Goal: Information Seeking & Learning: Understand process/instructions

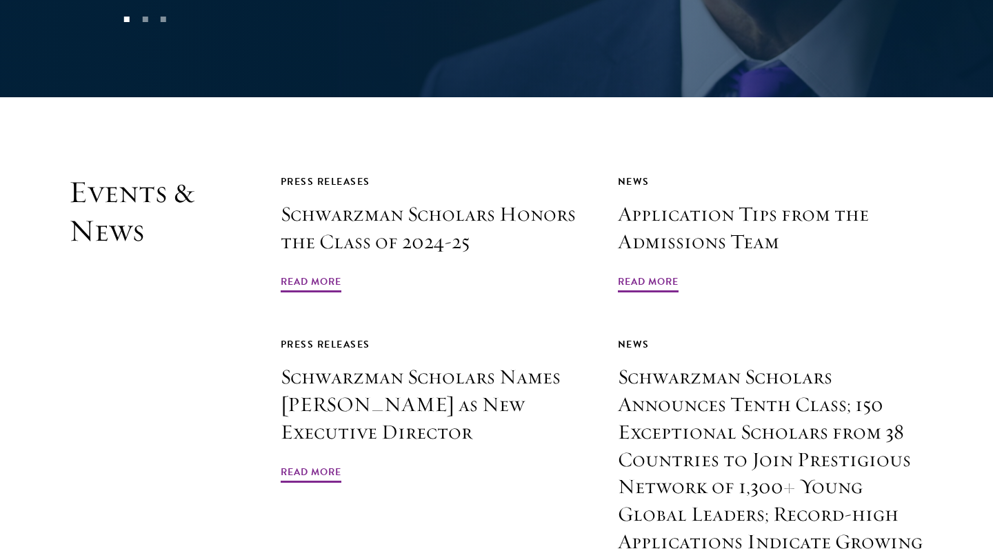
scroll to position [3208, 0]
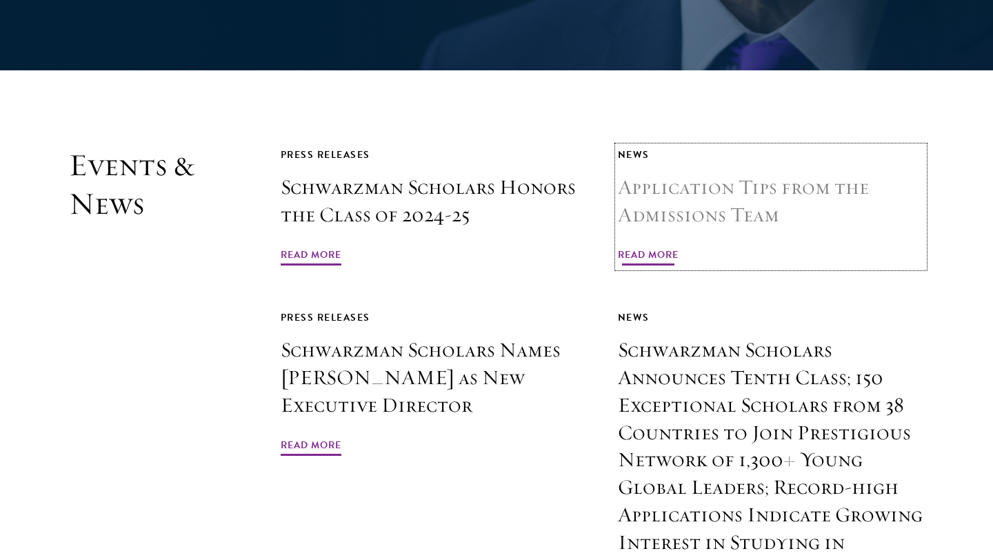
click at [633, 246] on span "Read More" at bounding box center [648, 256] width 61 height 21
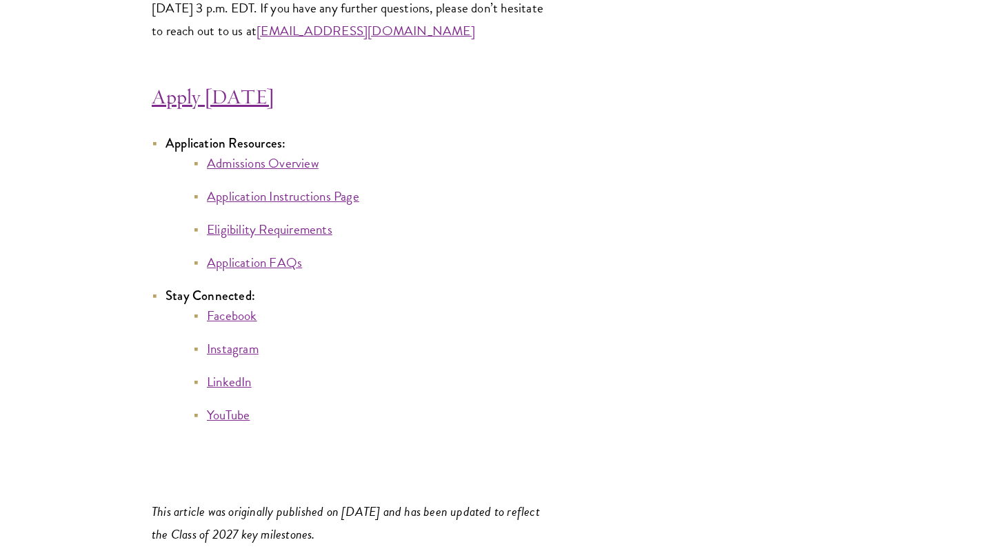
scroll to position [7533, 0]
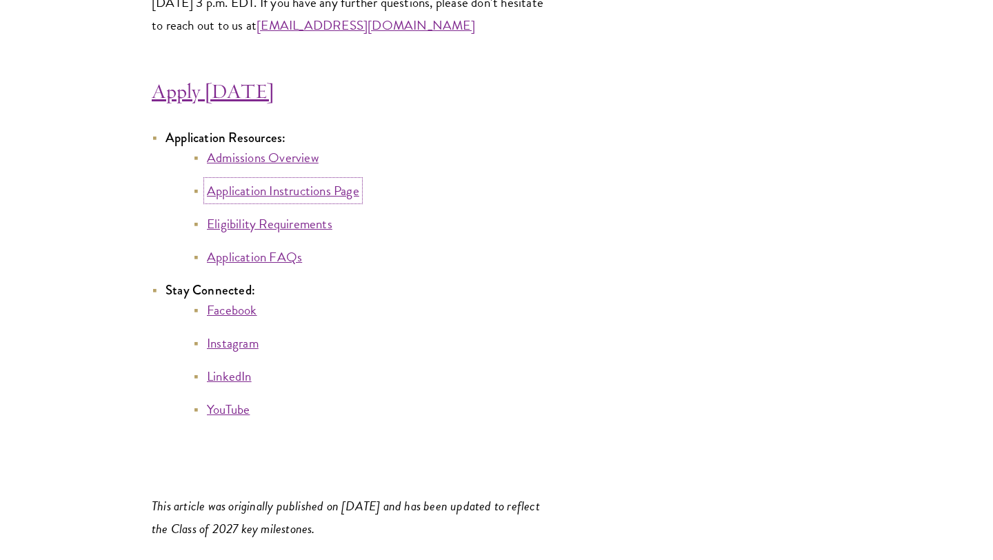
click at [244, 201] on link "Application Instructions Page" at bounding box center [283, 191] width 152 height 20
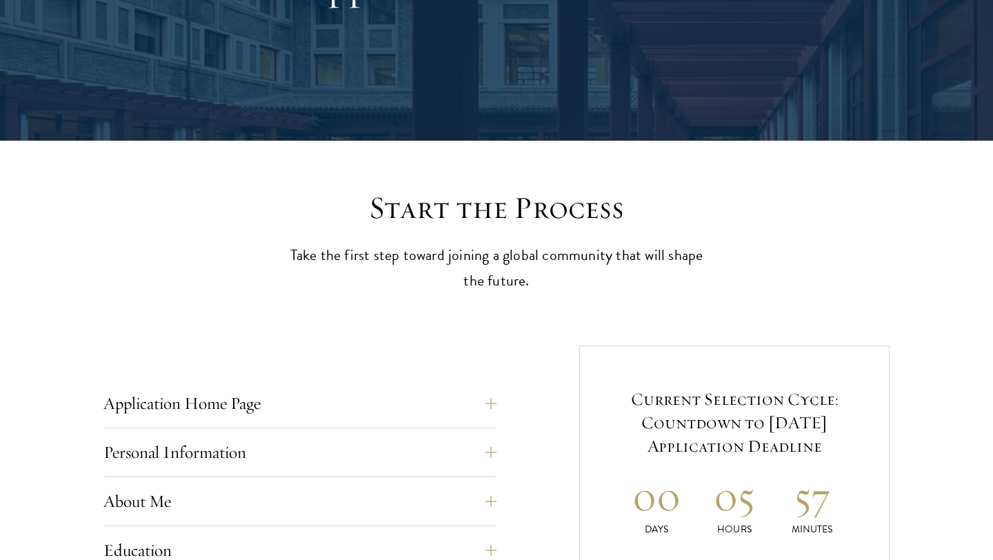
scroll to position [425, 0]
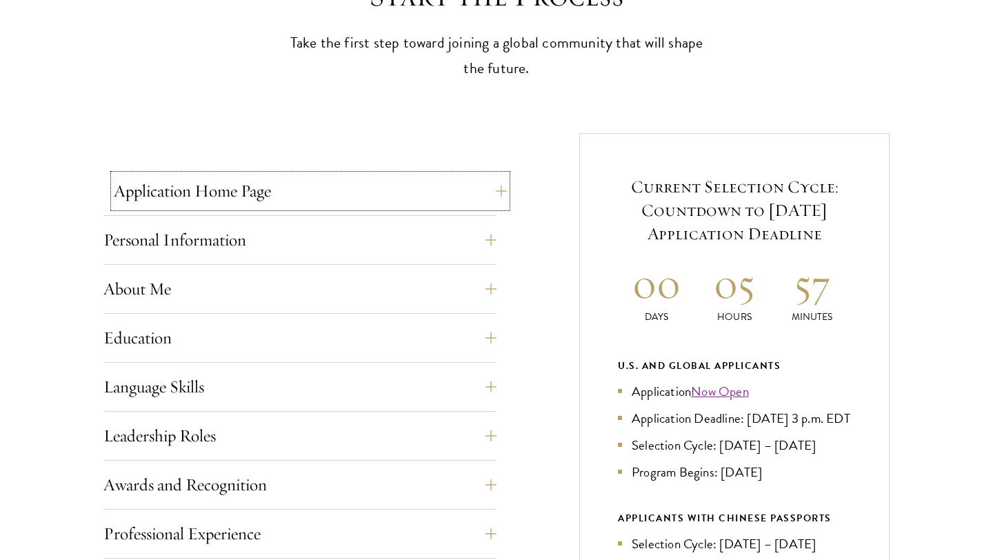
click at [353, 186] on button "Application Home Page" at bounding box center [310, 191] width 393 height 33
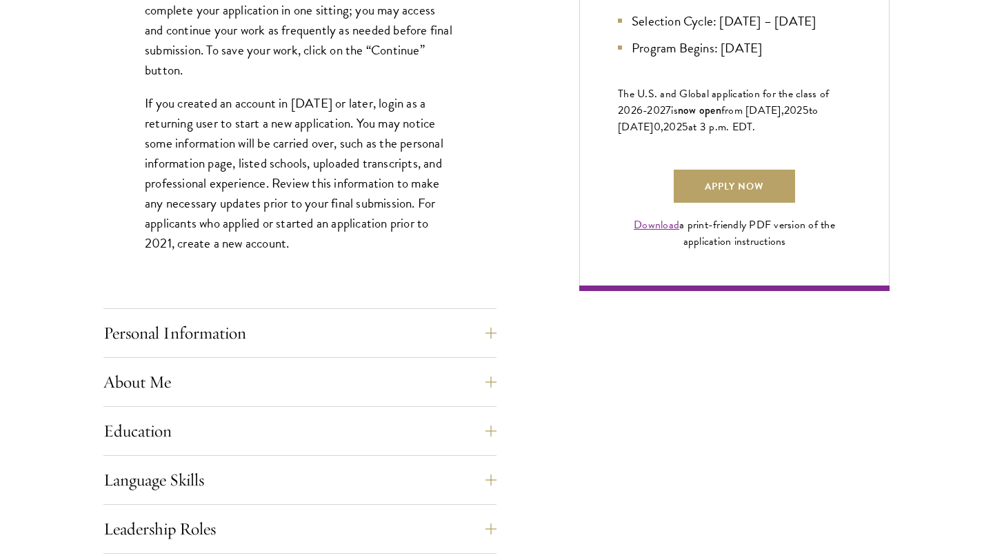
scroll to position [956, 0]
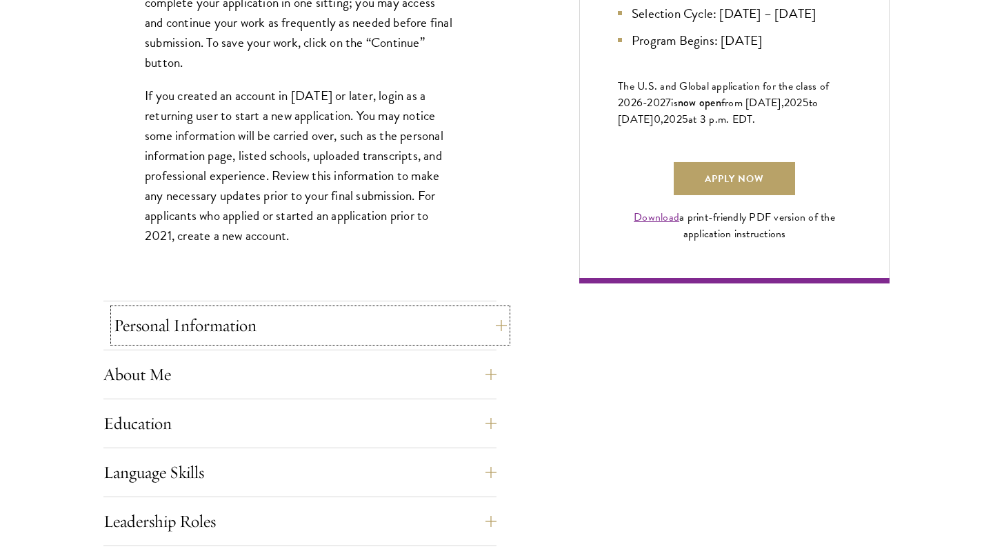
click at [408, 326] on button "Personal Information" at bounding box center [310, 325] width 393 height 33
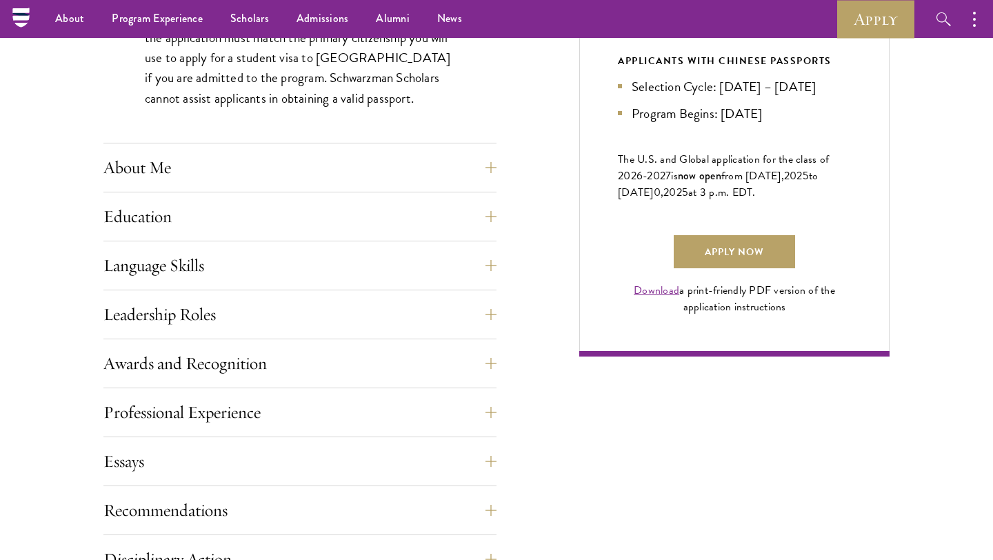
scroll to position [864, 0]
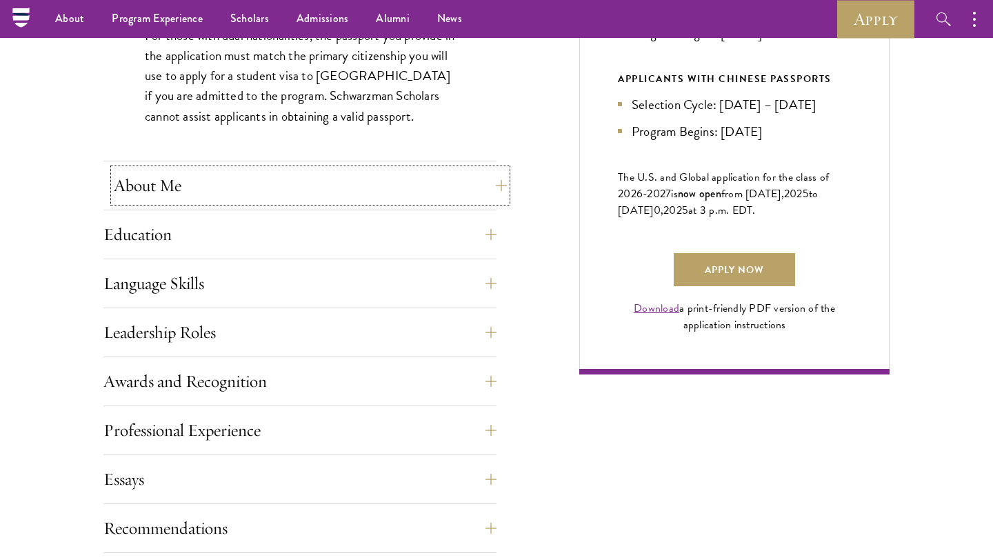
click at [368, 181] on button "About Me" at bounding box center [310, 185] width 393 height 33
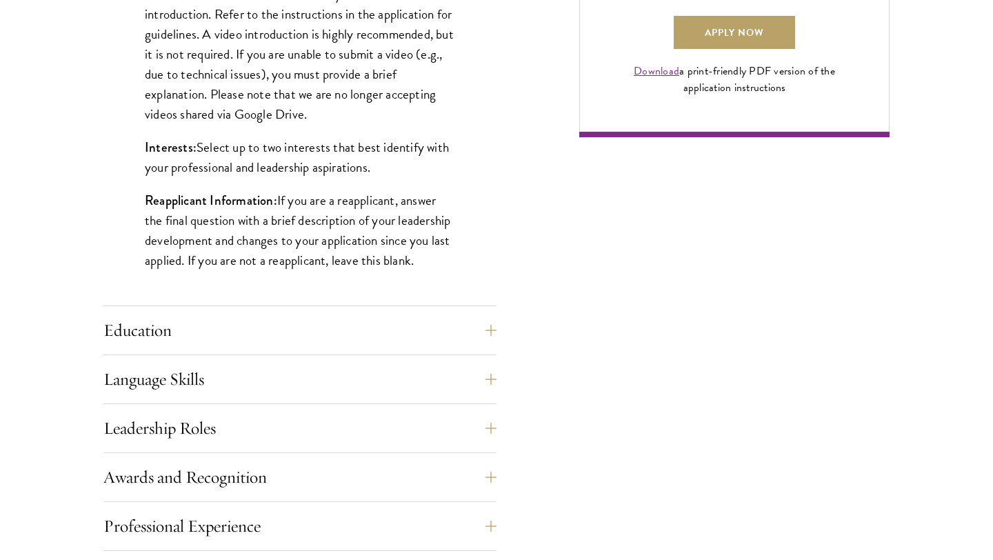
scroll to position [1103, 0]
click at [311, 347] on div "Education List only undergraduate and graduate degrees completed (or on track t…" at bounding box center [299, 333] width 393 height 41
click at [313, 333] on button "Education" at bounding box center [310, 329] width 393 height 33
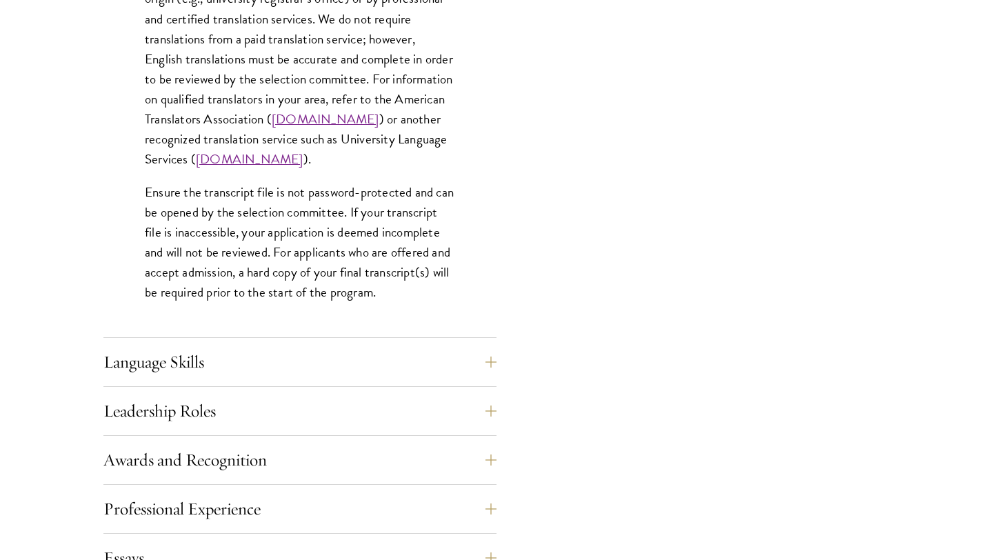
scroll to position [2075, 0]
click at [268, 375] on button "Language Skills" at bounding box center [310, 361] width 393 height 33
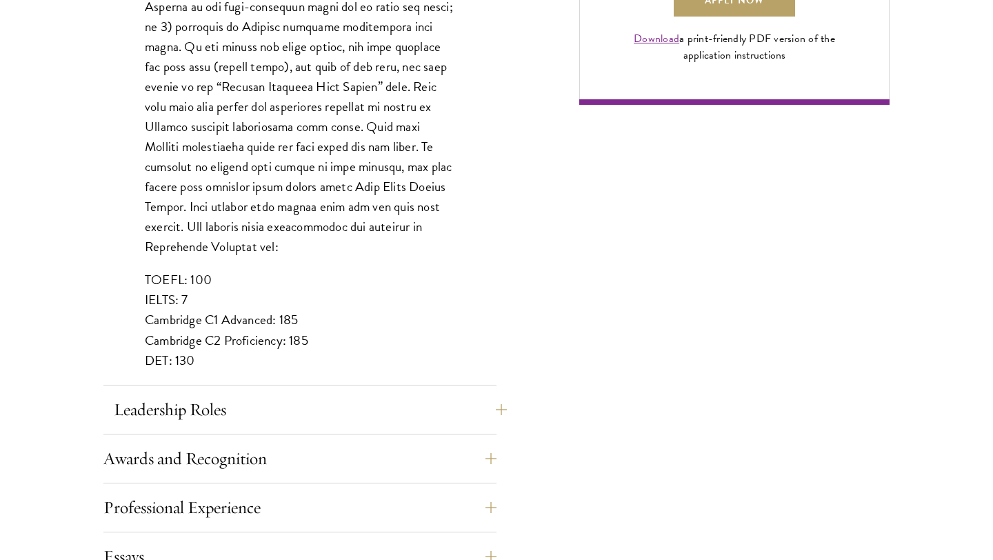
scroll to position [1287, 0]
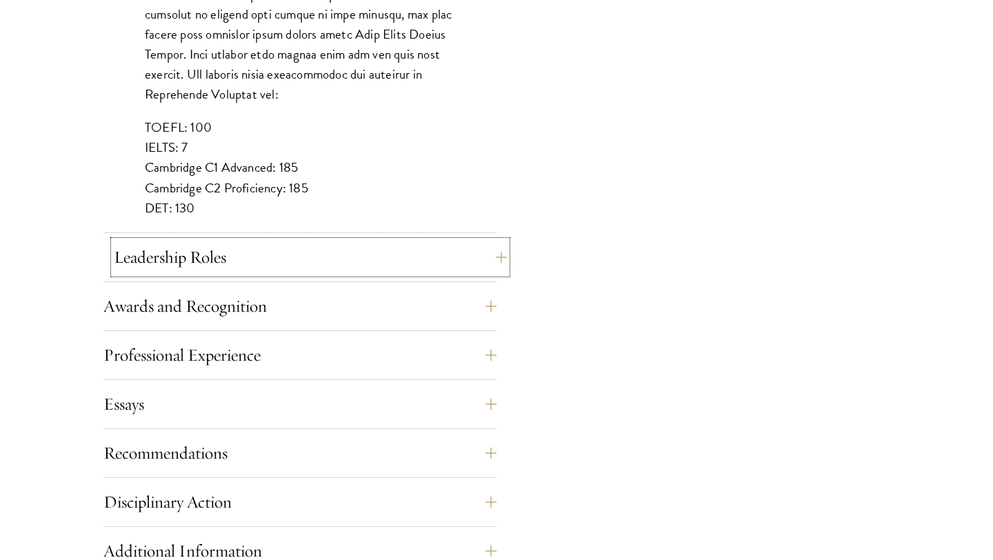
click at [234, 264] on button "Leadership Roles" at bounding box center [310, 257] width 393 height 33
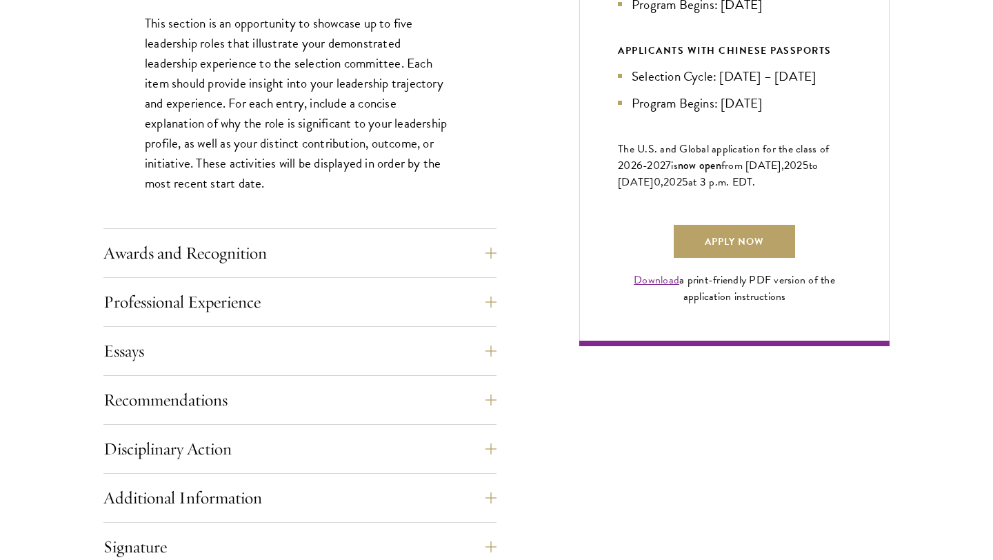
scroll to position [892, 0]
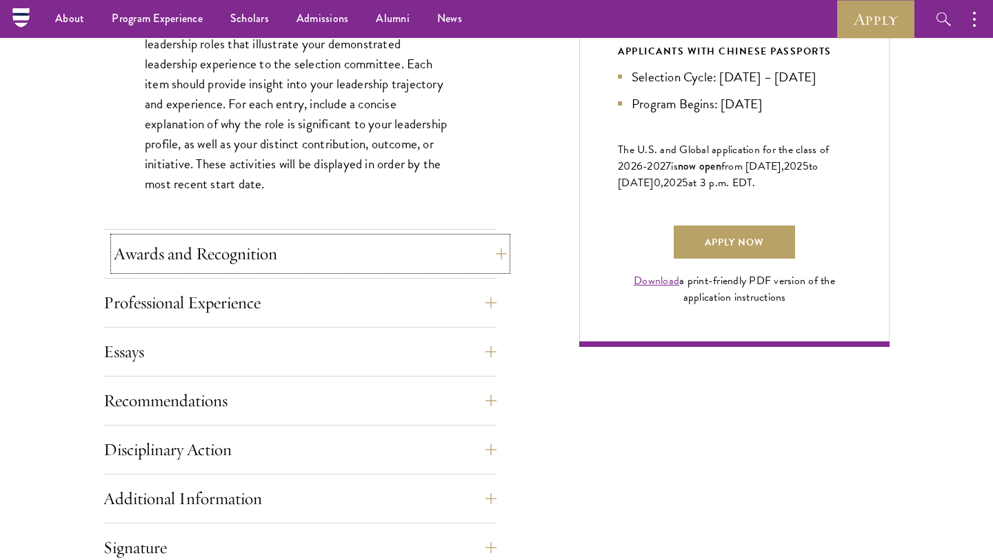
click at [233, 260] on button "Awards and Recognition" at bounding box center [310, 253] width 393 height 33
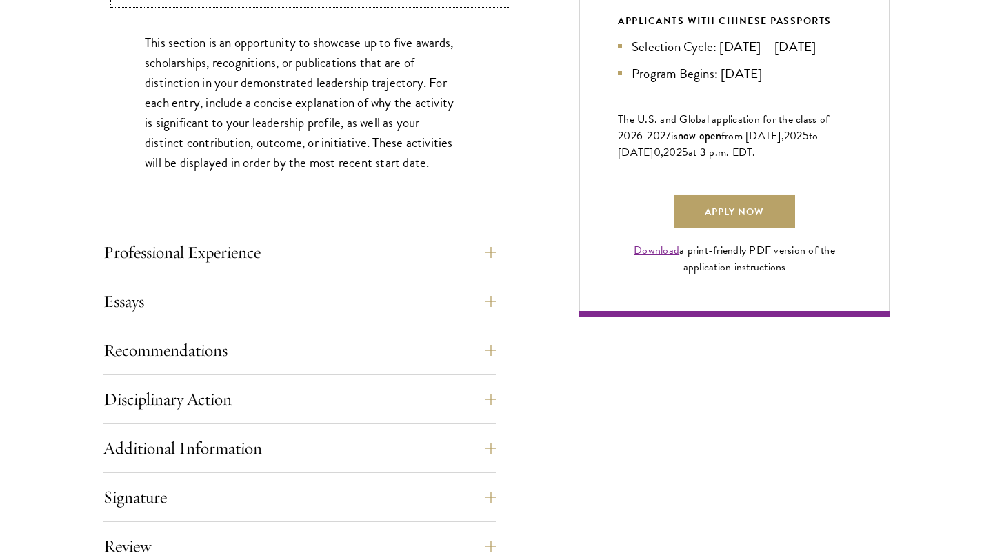
scroll to position [914, 0]
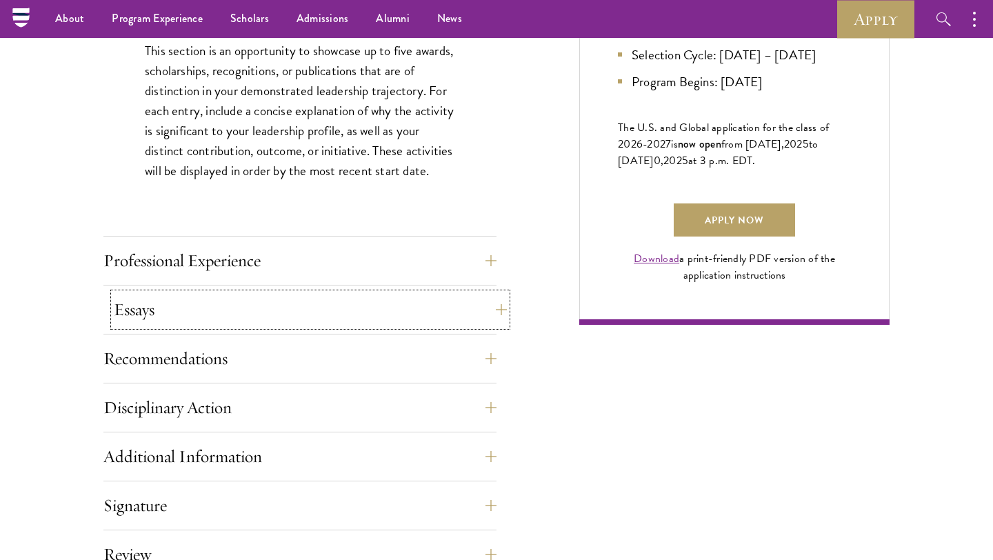
click at [259, 309] on button "Essays" at bounding box center [310, 309] width 393 height 33
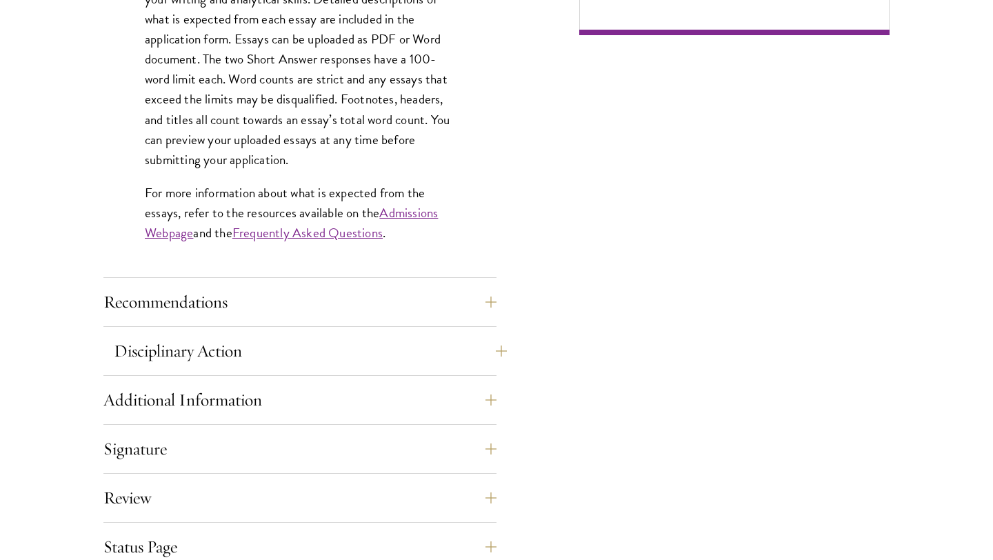
scroll to position [1330, 0]
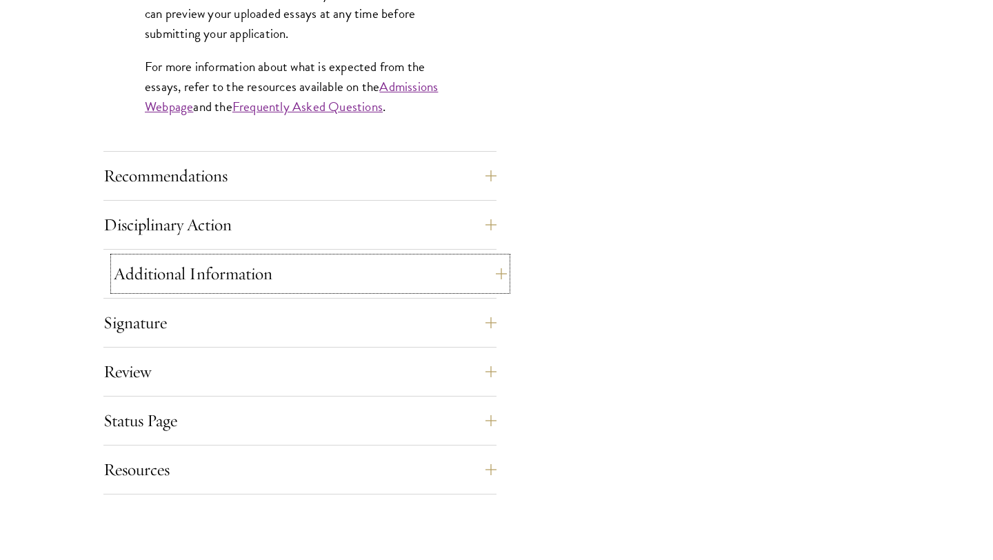
click at [249, 288] on button "Additional Information" at bounding box center [310, 273] width 393 height 33
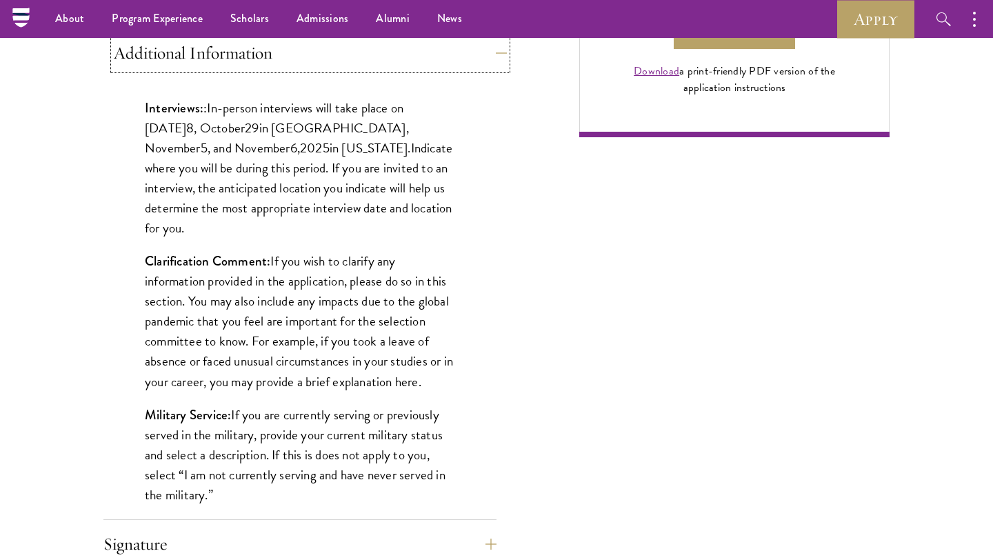
scroll to position [1031, 0]
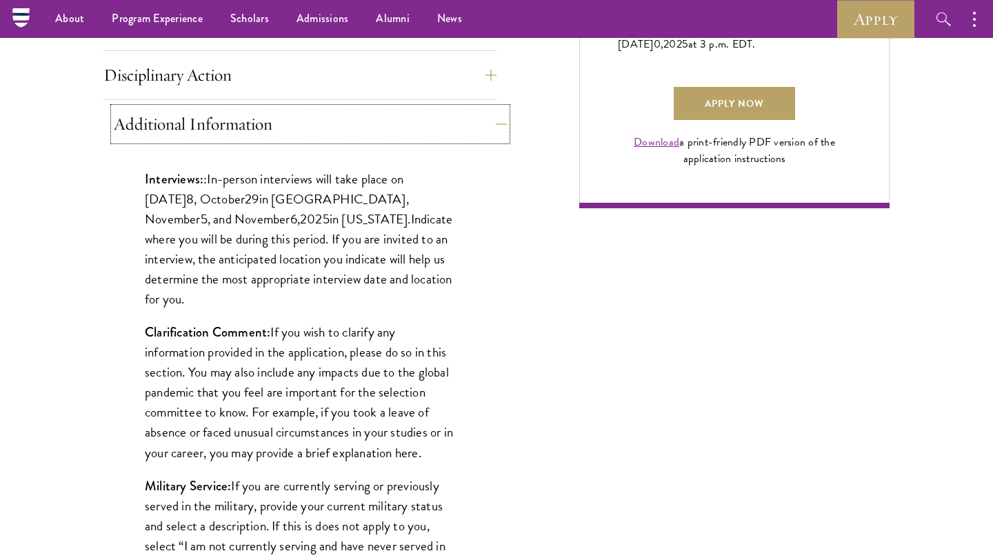
click at [346, 126] on button "Additional Information" at bounding box center [310, 124] width 393 height 33
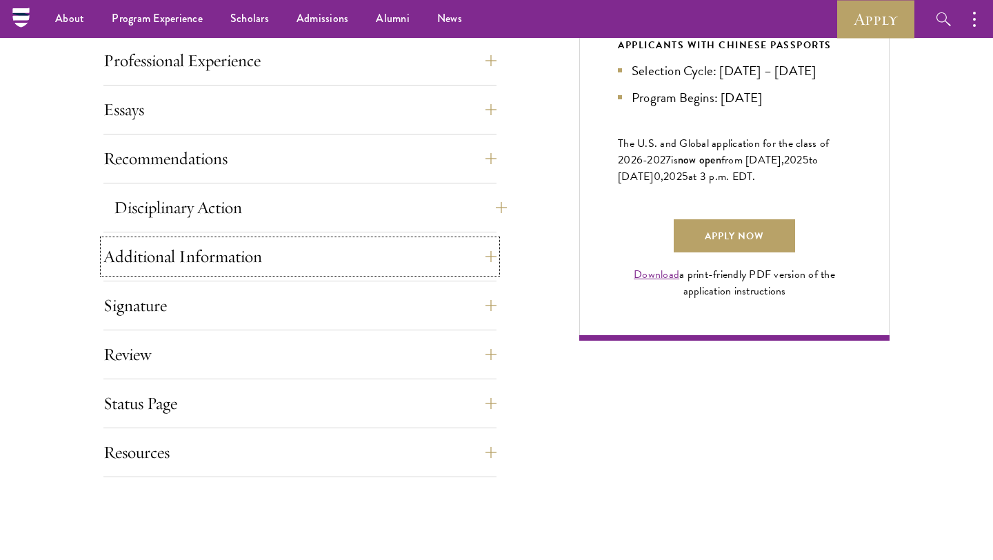
scroll to position [899, 0]
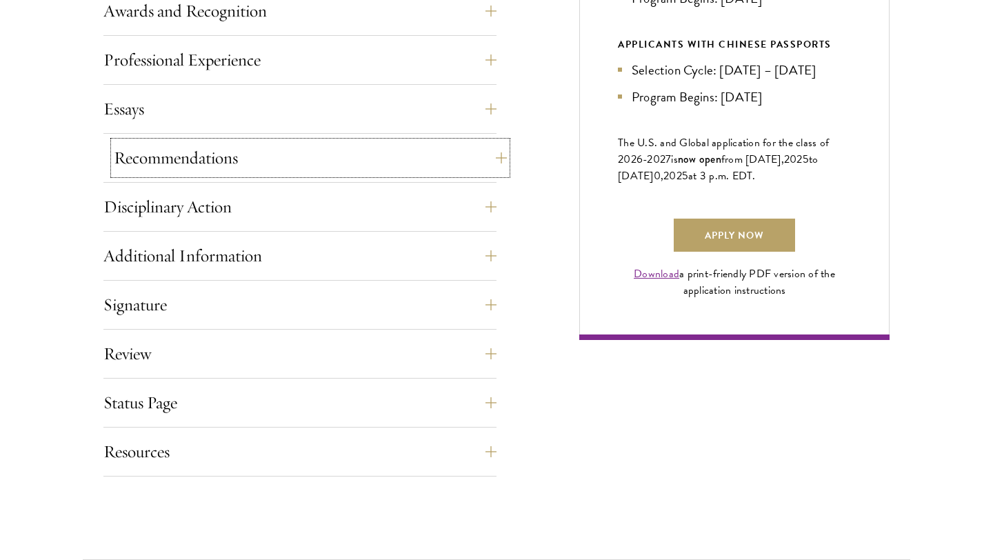
click at [337, 168] on button "Recommendations" at bounding box center [310, 157] width 393 height 33
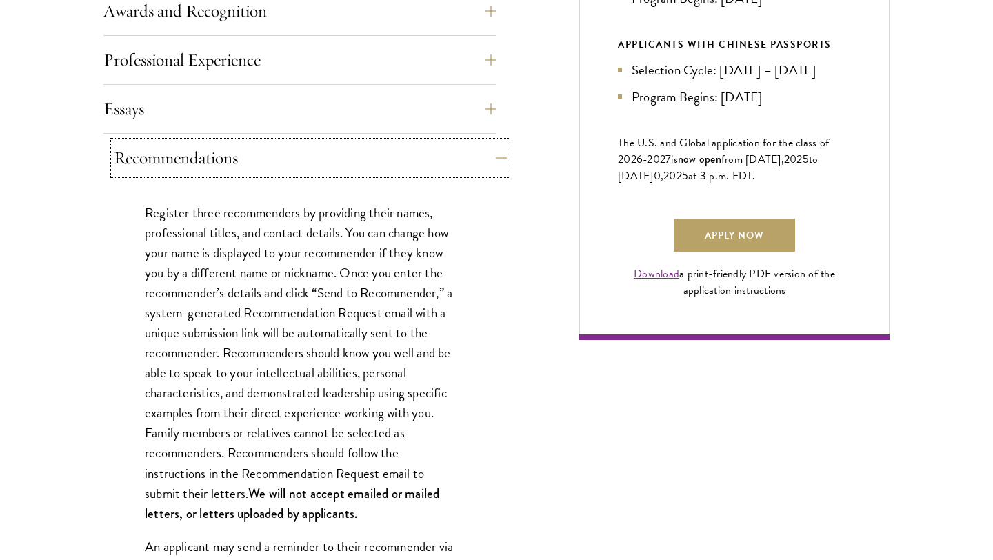
click at [337, 168] on button "Recommendations" at bounding box center [310, 157] width 393 height 33
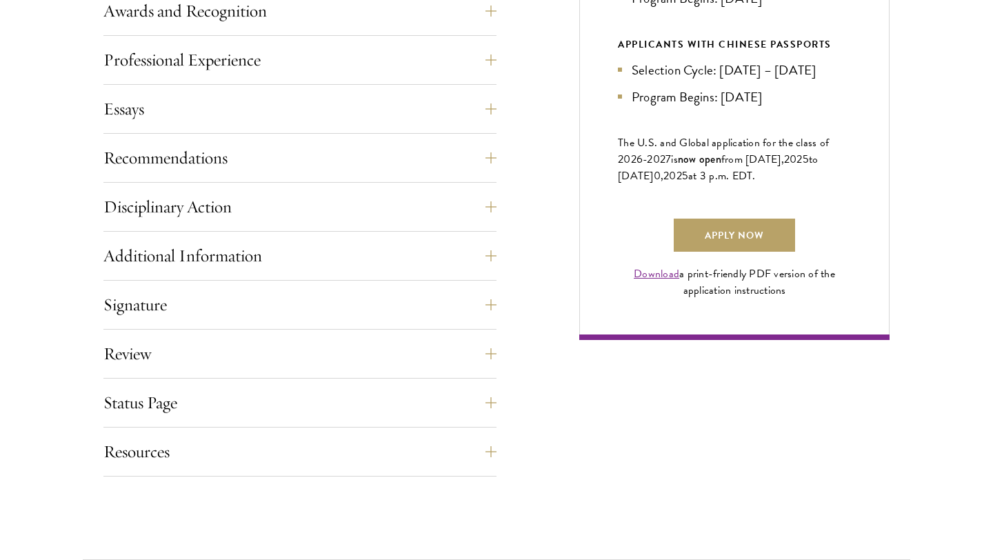
click at [288, 322] on div "Signature Applicants are required to confirm and certify that all information p…" at bounding box center [299, 308] width 393 height 41
click at [478, 313] on button "Signature" at bounding box center [310, 304] width 393 height 33
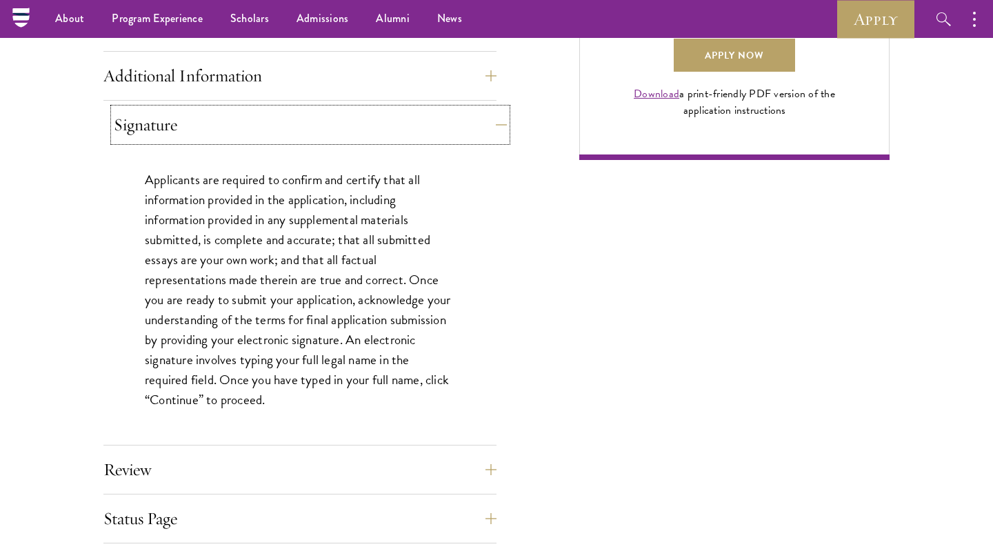
scroll to position [1078, 0]
click at [482, 130] on button "Signature" at bounding box center [310, 125] width 393 height 33
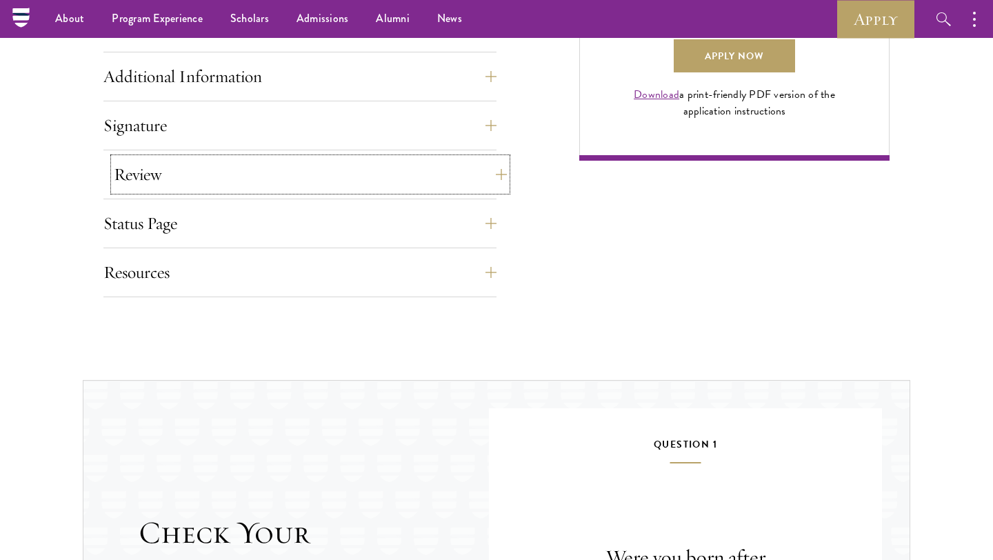
click at [490, 182] on button "Review" at bounding box center [310, 174] width 393 height 33
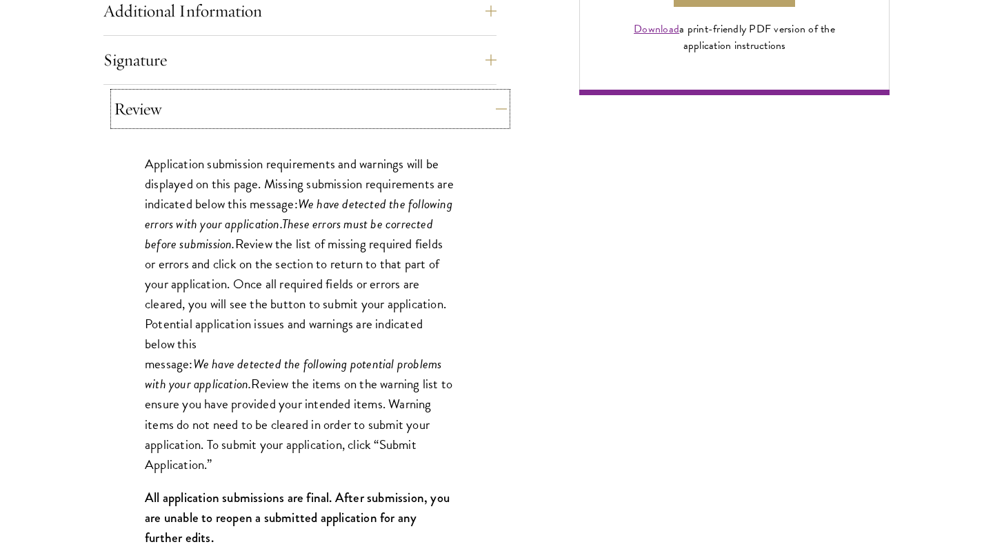
scroll to position [1183, 0]
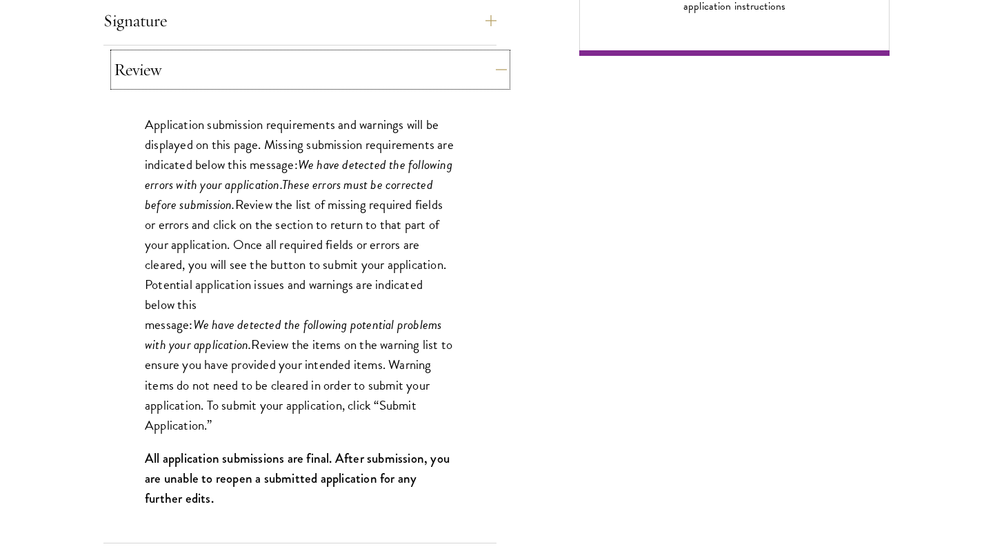
click at [495, 65] on button "Review" at bounding box center [310, 69] width 393 height 33
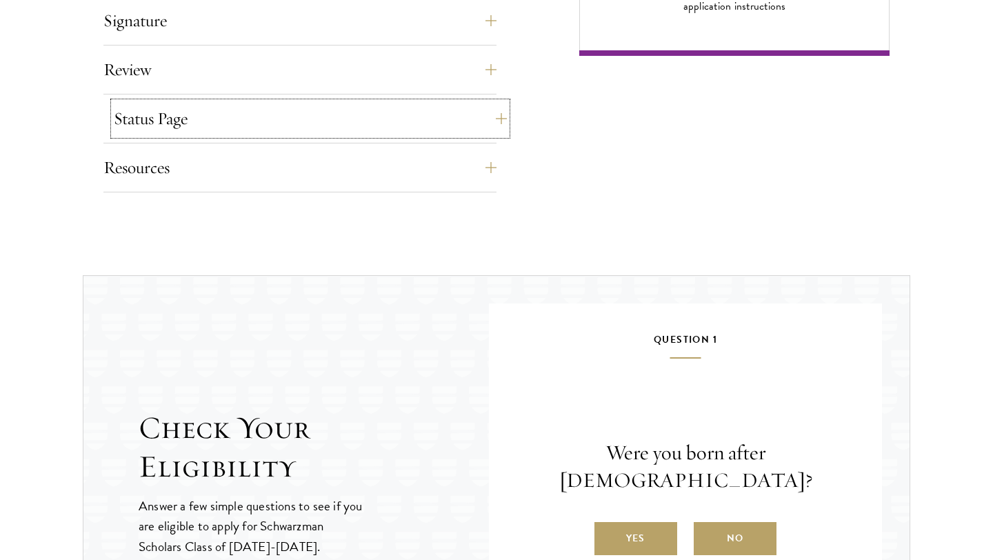
click at [495, 123] on button "Status Page" at bounding box center [310, 118] width 393 height 33
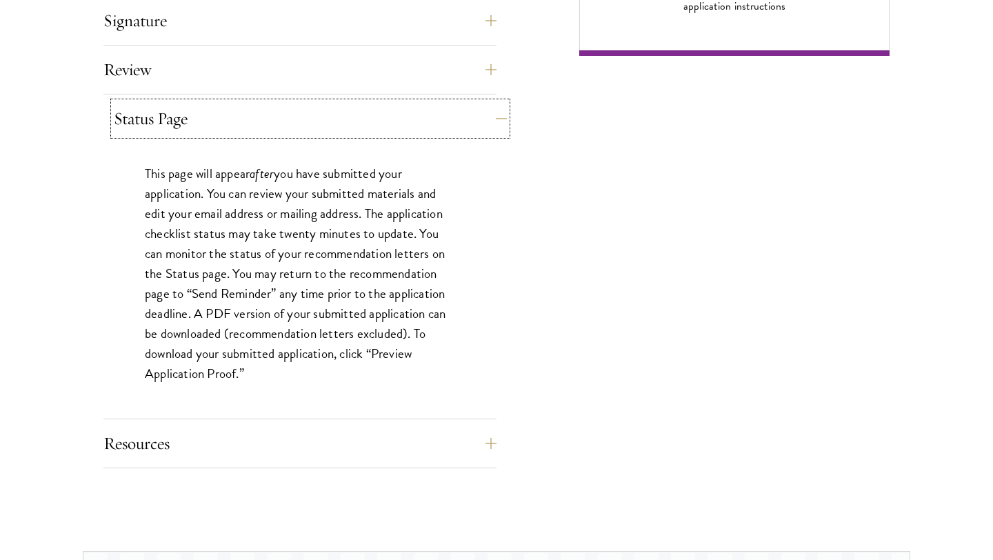
click at [495, 123] on button "Status Page" at bounding box center [310, 118] width 393 height 33
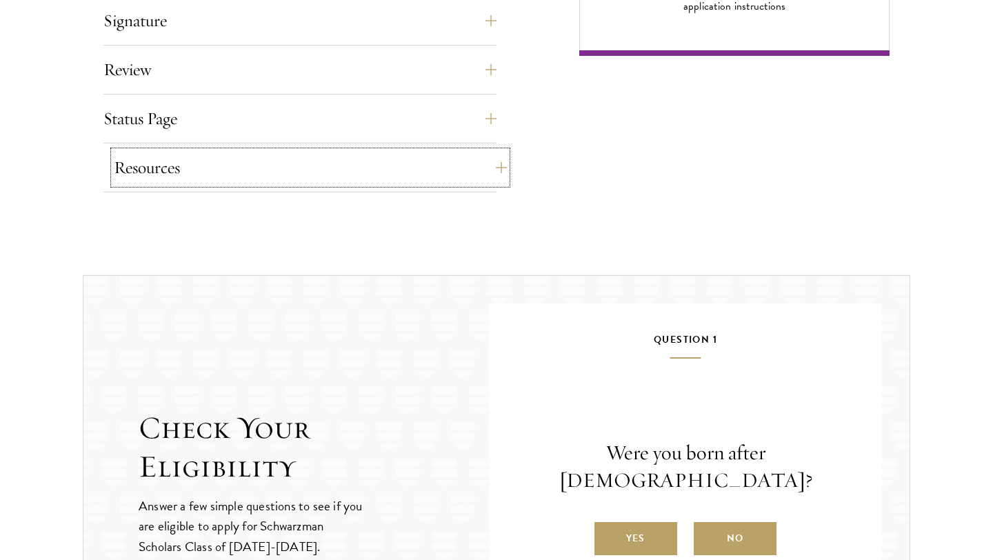
click at [495, 179] on button "Resources" at bounding box center [310, 167] width 393 height 33
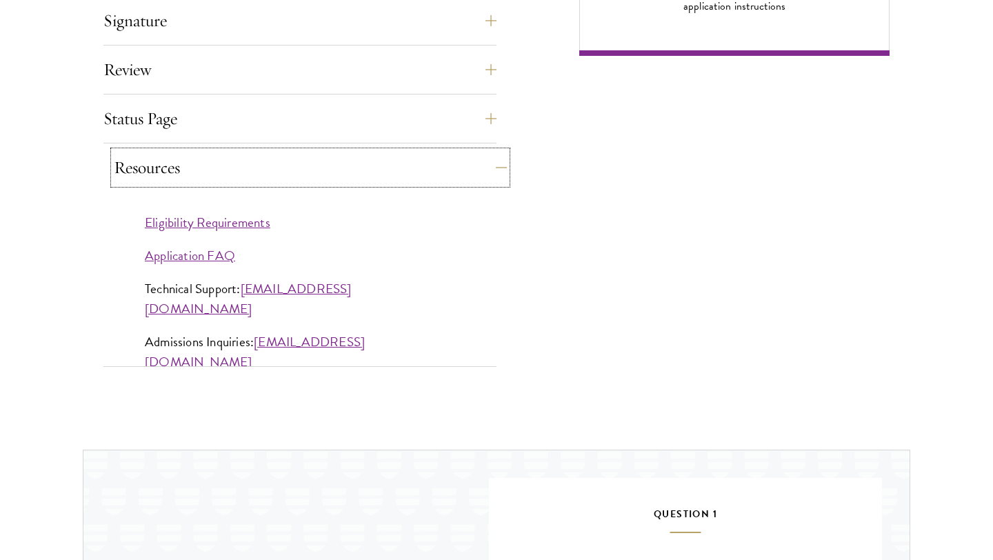
click at [495, 179] on button "Resources" at bounding box center [310, 167] width 393 height 33
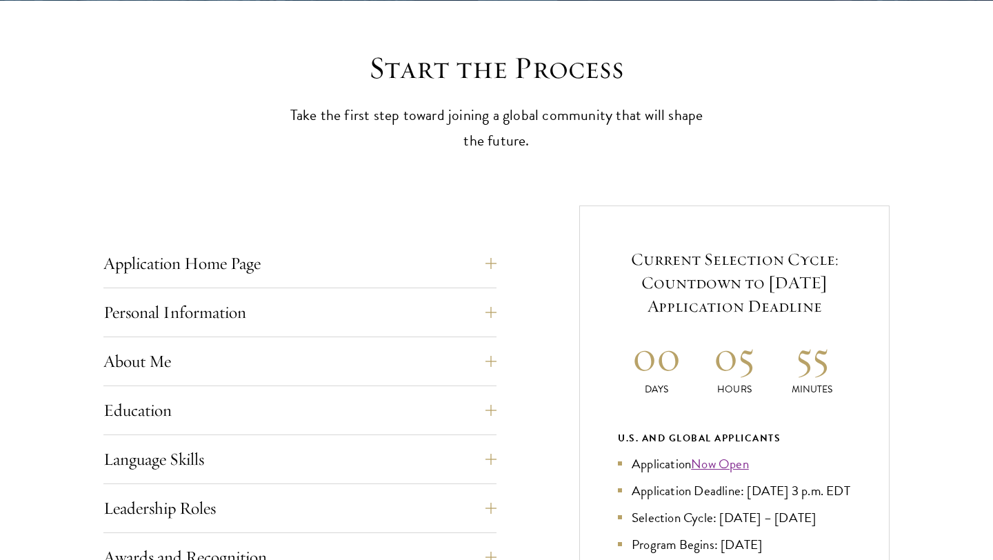
scroll to position [0, 0]
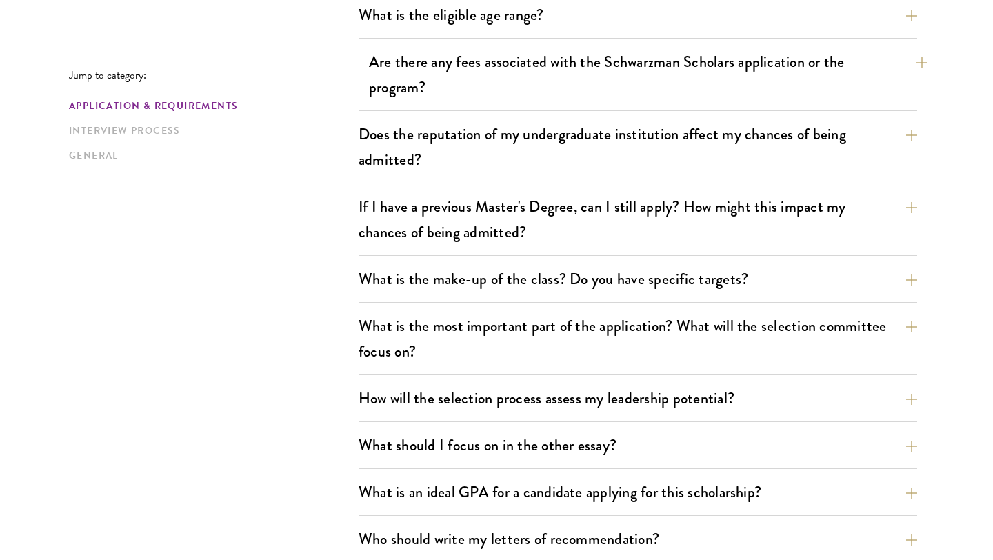
scroll to position [536, 0]
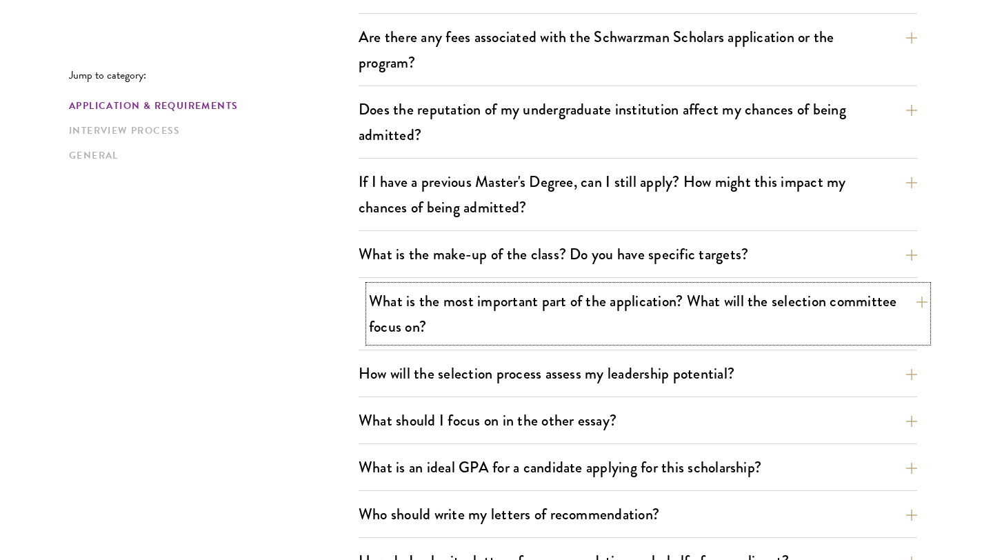
click at [392, 322] on button "What is the most important part of the application? What will the selection com…" at bounding box center [648, 314] width 559 height 57
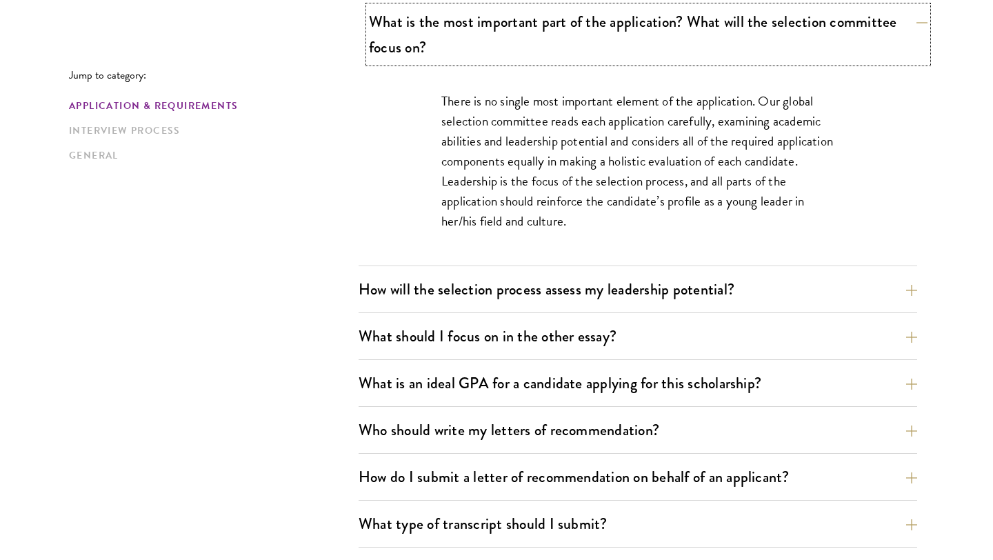
scroll to position [840, 0]
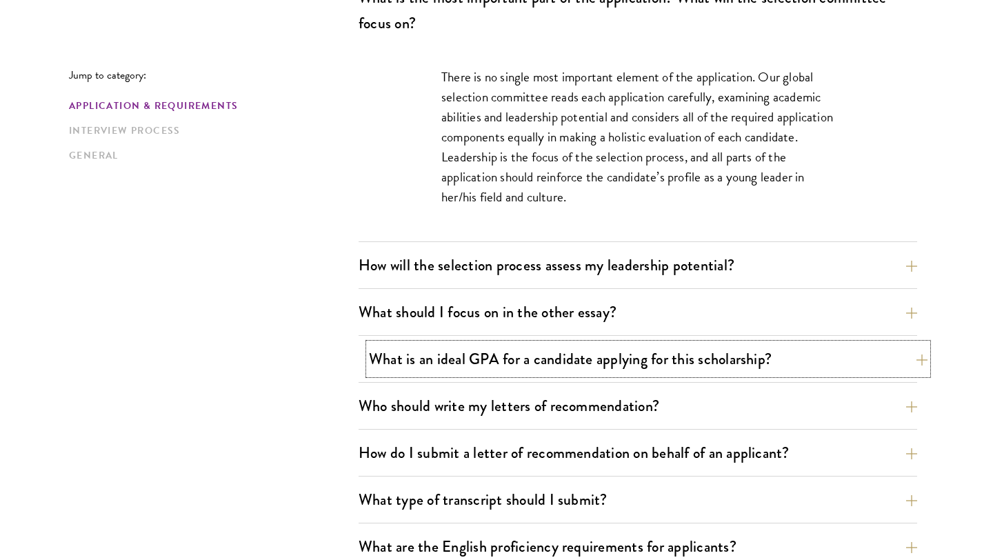
click at [423, 353] on button "What is an ideal GPA for a candidate applying for this scholarship?" at bounding box center [648, 359] width 559 height 31
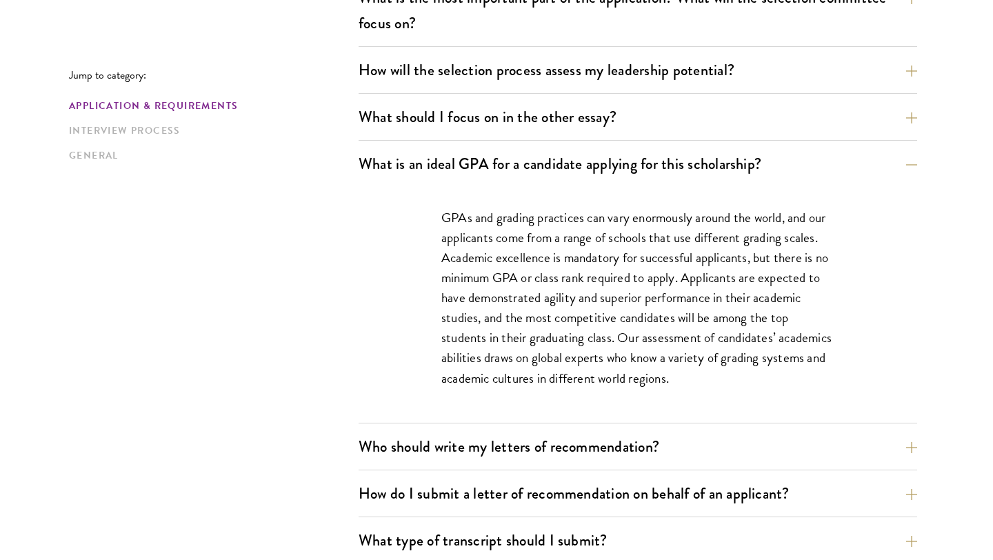
click at [450, 187] on div "GPAs and grading practices can vary enormously around the world, and our applic…" at bounding box center [638, 305] width 476 height 236
click at [441, 121] on button "What should I focus on in the other essay?" at bounding box center [648, 116] width 559 height 31
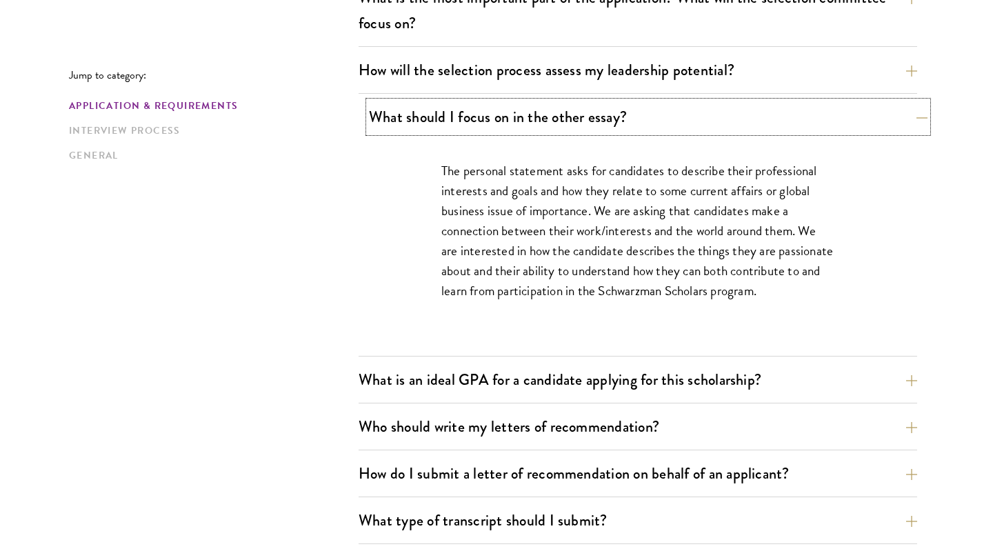
click at [441, 121] on button "What should I focus on in the other essay?" at bounding box center [648, 116] width 559 height 31
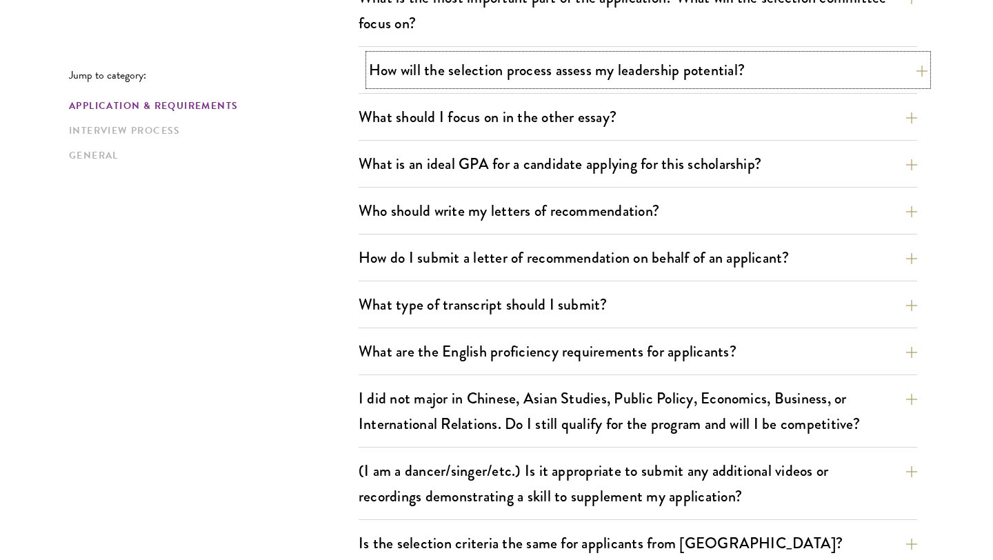
click at [455, 77] on button "How will the selection process assess my leadership potential?" at bounding box center [648, 70] width 559 height 31
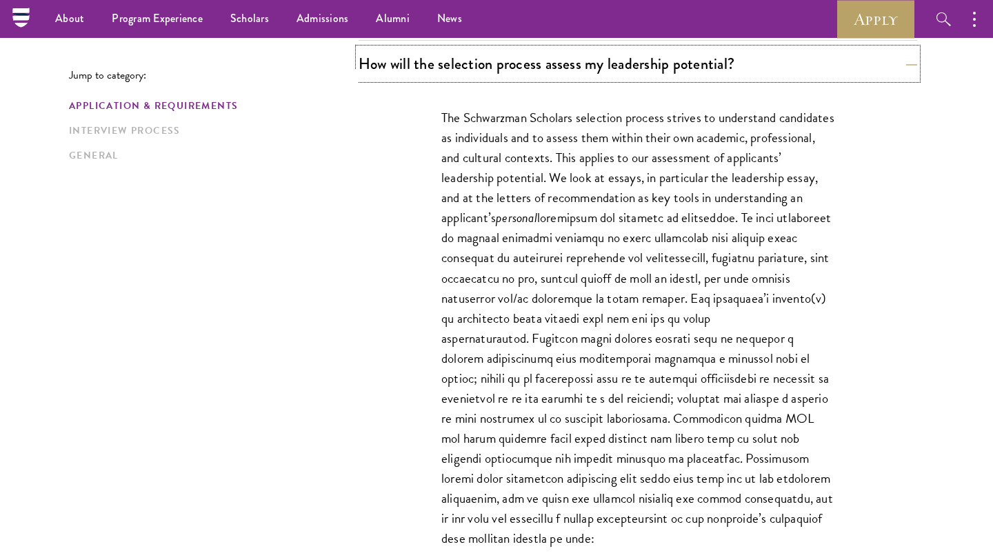
scroll to position [794, 0]
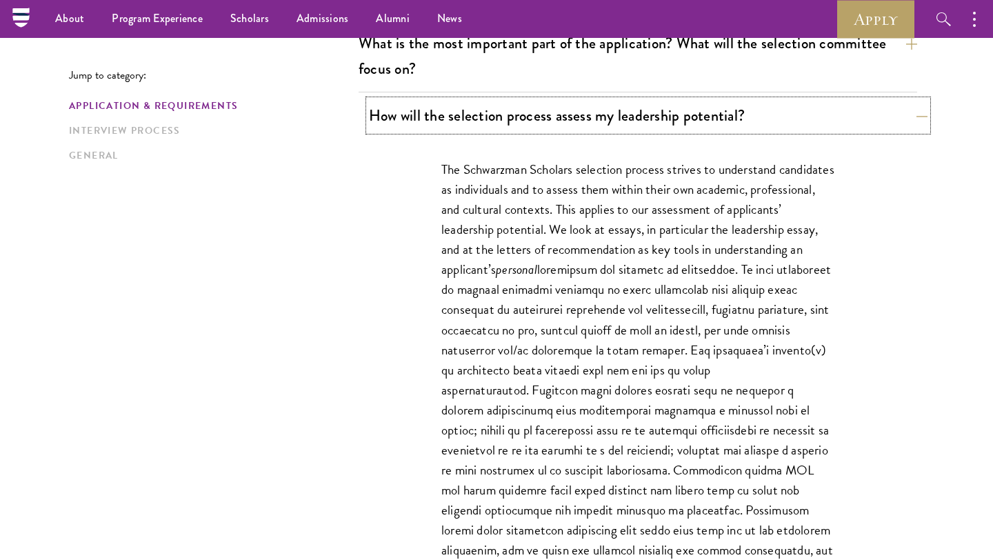
click at [628, 113] on button "How will the selection process assess my leadership potential?" at bounding box center [648, 115] width 559 height 31
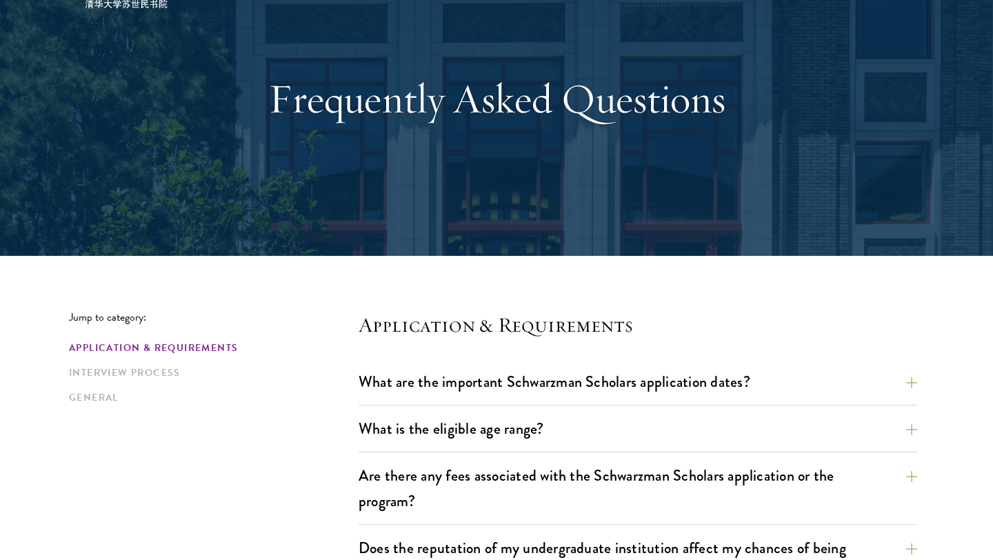
scroll to position [0, 0]
